Goal: Task Accomplishment & Management: Manage account settings

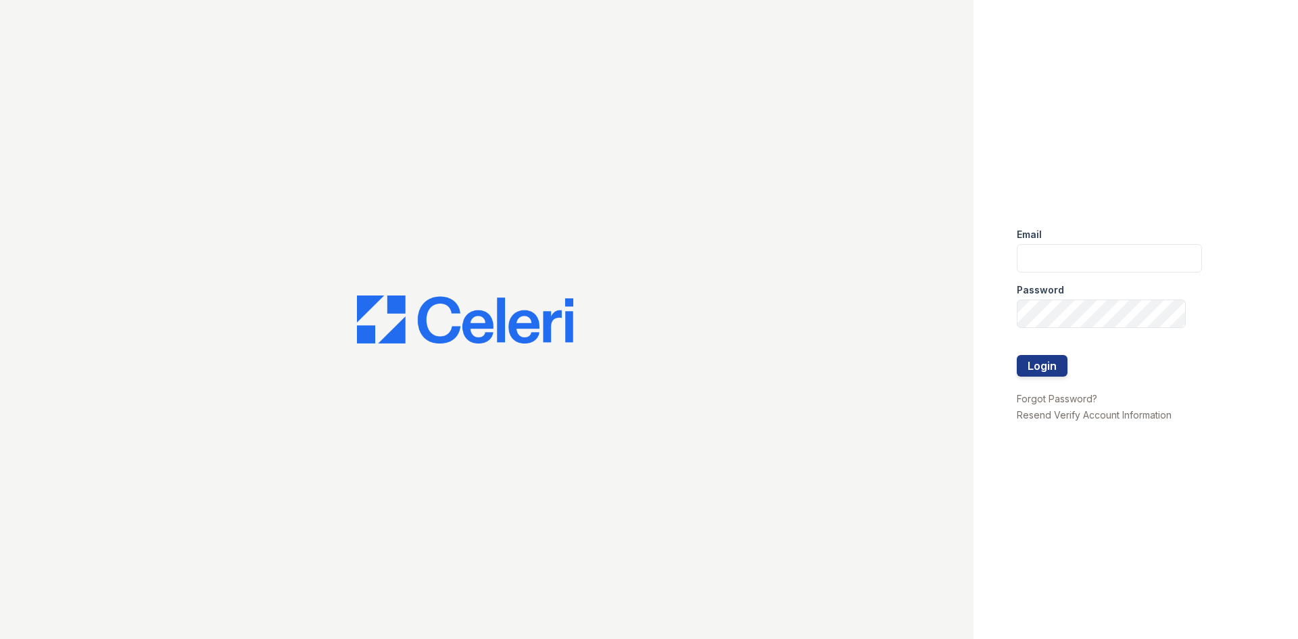
click at [1169, 295] on div "Password" at bounding box center [1109, 285] width 185 height 27
click at [1159, 266] on input "email" at bounding box center [1109, 258] width 185 height 28
type input "Sierrawalk.am@cafmanagement.com"
click at [1159, 297] on div "Password" at bounding box center [1109, 285] width 185 height 27
click at [1017, 355] on button "Login" at bounding box center [1042, 366] width 51 height 22
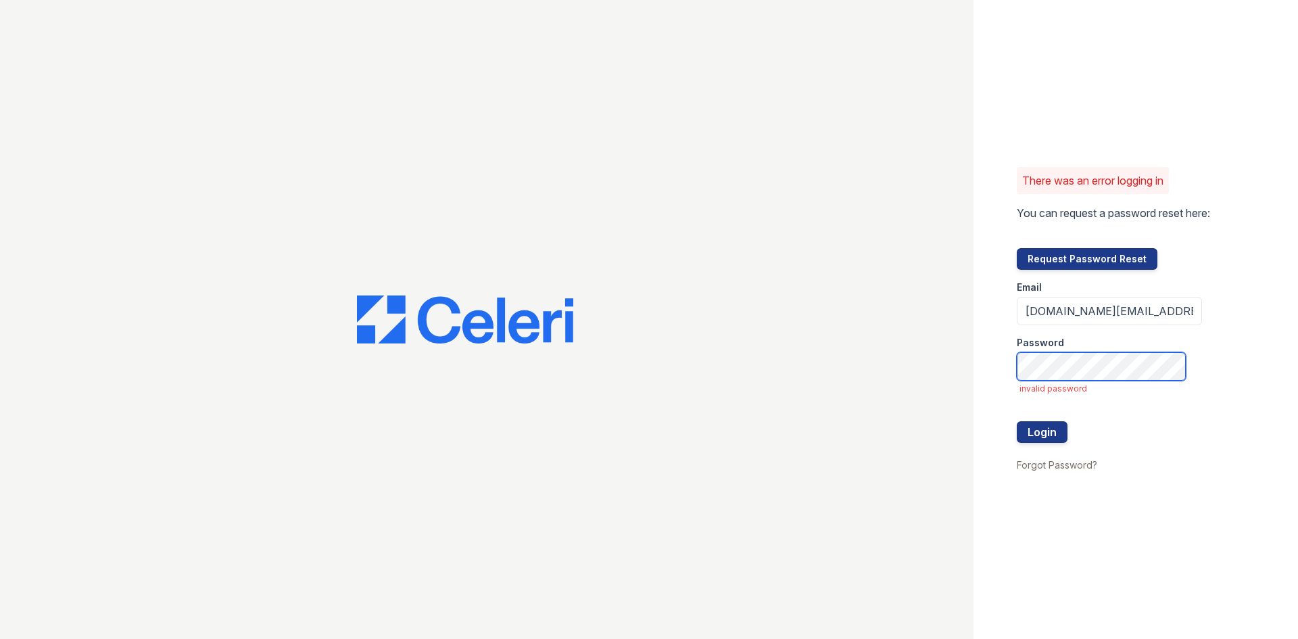
click at [1017, 421] on button "Login" at bounding box center [1042, 432] width 51 height 22
click at [1045, 445] on div at bounding box center [1109, 450] width 185 height 14
click at [1042, 432] on button "Login" at bounding box center [1042, 432] width 51 height 22
click at [1055, 261] on button "Request Password Reset" at bounding box center [1087, 259] width 141 height 22
